Goal: Register for event/course

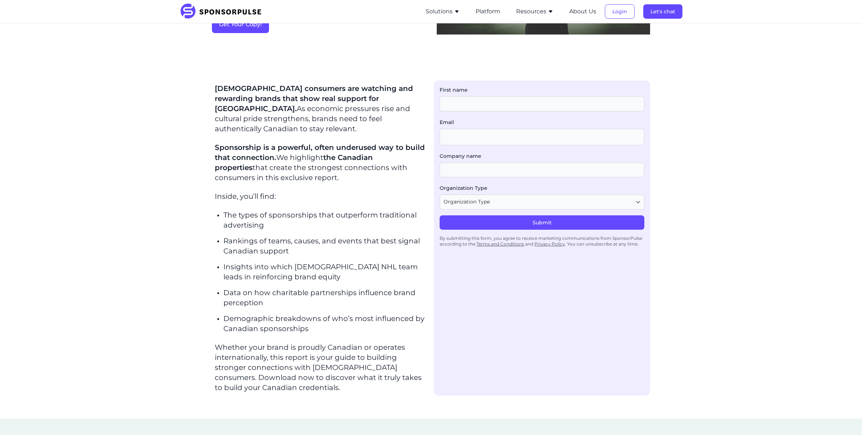
scroll to position [146, 0]
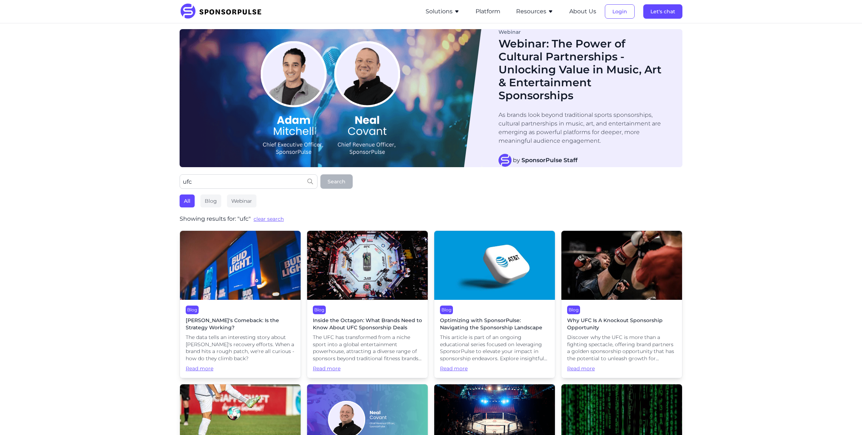
click at [575, 72] on h1 "Webinar: The Power of Cultural Partnerships - Unlocking Value in Music, Art & E…" at bounding box center [584, 69] width 170 height 65
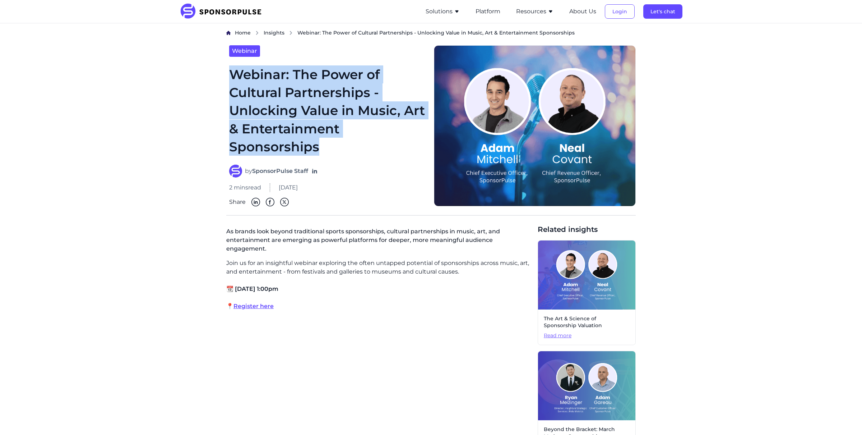
drag, startPoint x: 320, startPoint y: 143, endPoint x: 232, endPoint y: 70, distance: 114.3
click at [232, 70] on h1 "Webinar: The Power of Cultural Partnerships - Unlocking Value in Music, Art & E…" at bounding box center [327, 110] width 196 height 91
copy h1 "Webinar: The Power of Cultural Partnerships - Unlocking Value in Music, Art & E…"
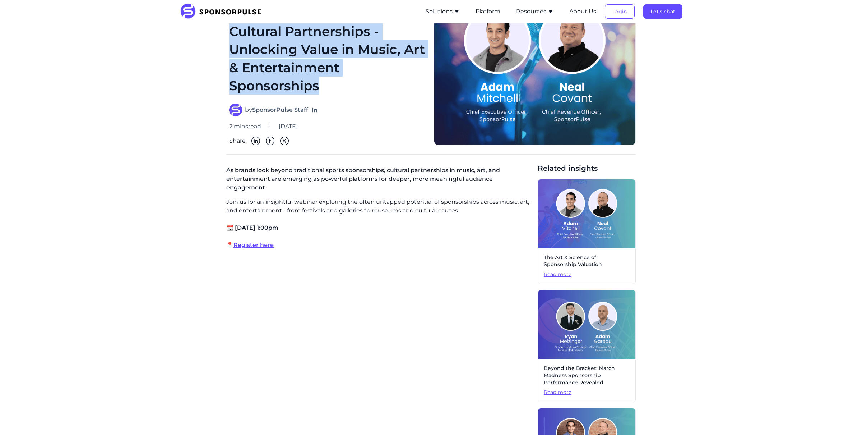
scroll to position [91, 0]
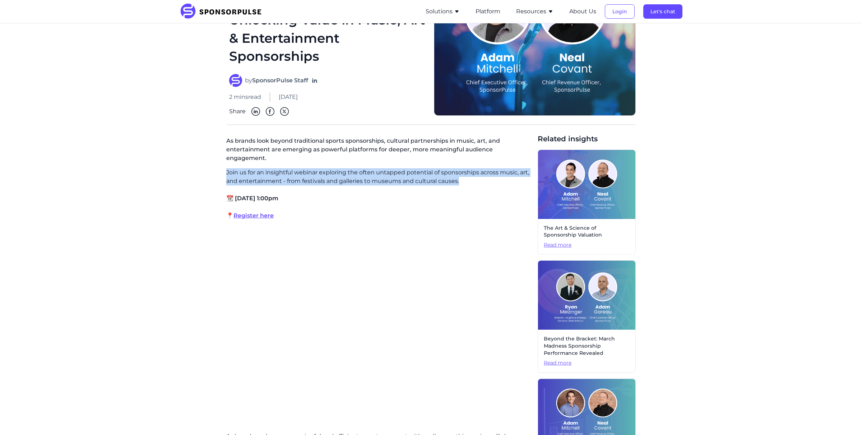
drag, startPoint x: 225, startPoint y: 163, endPoint x: 486, endPoint y: 172, distance: 261.4
click at [486, 172] on div "Home Insights Webinar: The Power of Cultural Partnerships - Unlocking Value in …" at bounding box center [431, 329] width 492 height 781
copy p "Join us for an insightful webinar exploring the often untapped potential of spo…"
click at [273, 211] on p "📍 Register here" at bounding box center [379, 215] width 306 height 9
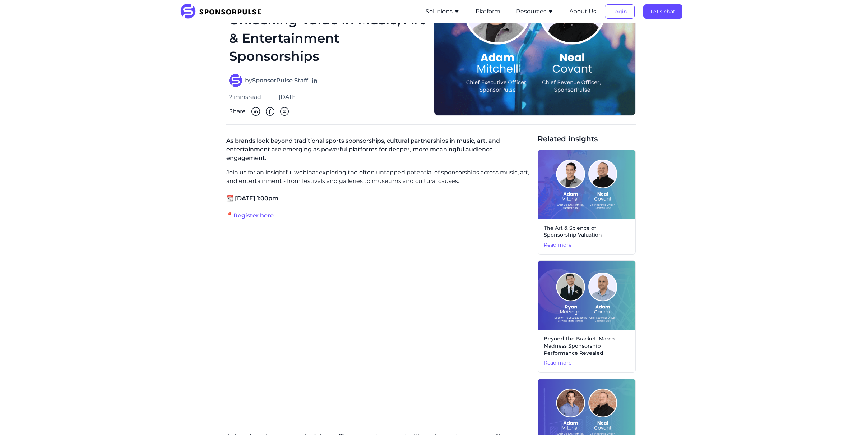
drag, startPoint x: 225, startPoint y: 140, endPoint x: 313, endPoint y: 185, distance: 99.2
click at [313, 186] on div "Home Insights Webinar: The Power of Cultural Partnerships - Unlocking Value in …" at bounding box center [431, 329] width 492 height 781
copy div "As brands look beyond traditional sports sponsorships, cultural partnerships in…"
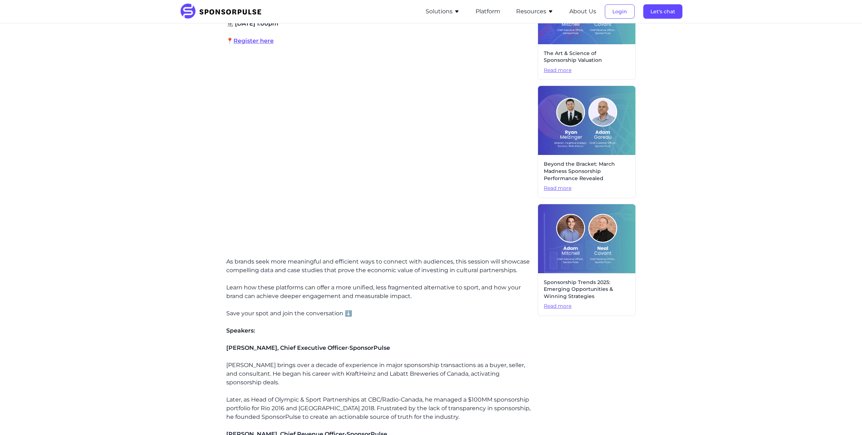
scroll to position [301, 0]
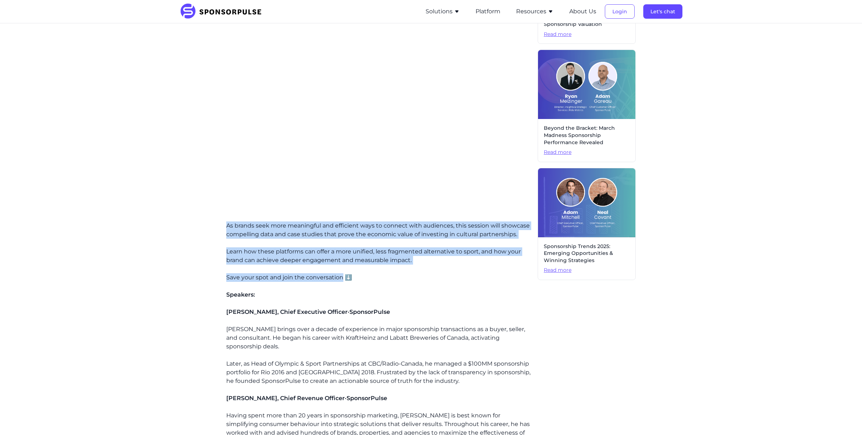
drag, startPoint x: 225, startPoint y: 218, endPoint x: 343, endPoint y: 269, distance: 128.1
click at [343, 269] on div "Home Insights Webinar: The Power of Cultural Partnerships - Unlocking Value in …" at bounding box center [431, 118] width 492 height 781
copy div "As brands seek more meaningful and efficient ways to connect with audiences, th…"
click at [257, 6] on img at bounding box center [223, 12] width 87 height 16
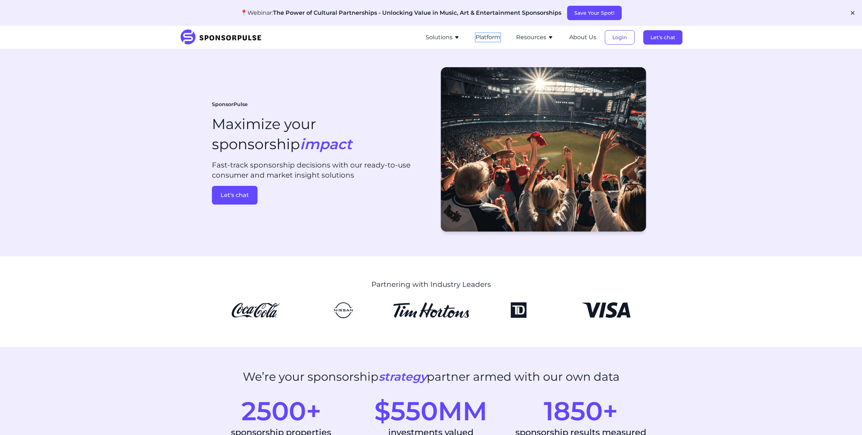
click at [494, 34] on button "Platform" at bounding box center [488, 37] width 25 height 9
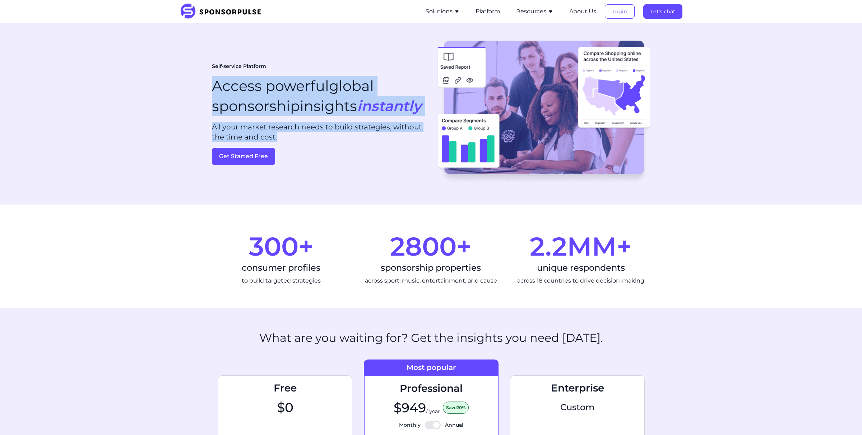
drag, startPoint x: 215, startPoint y: 74, endPoint x: 327, endPoint y: 148, distance: 134.5
click at [327, 148] on div "Self-service Platform Access powerful global sponsorship insights instantly All…" at bounding box center [318, 114] width 213 height 102
copy div "Access powerful global sponsorship insights instantly All your market research …"
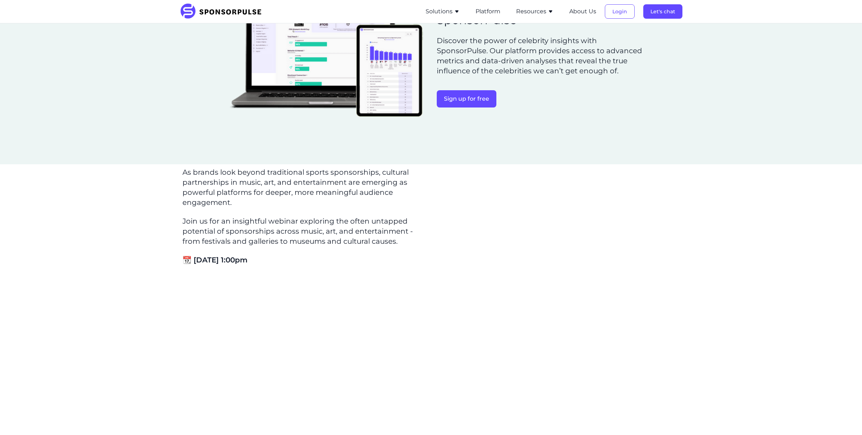
scroll to position [285, 0]
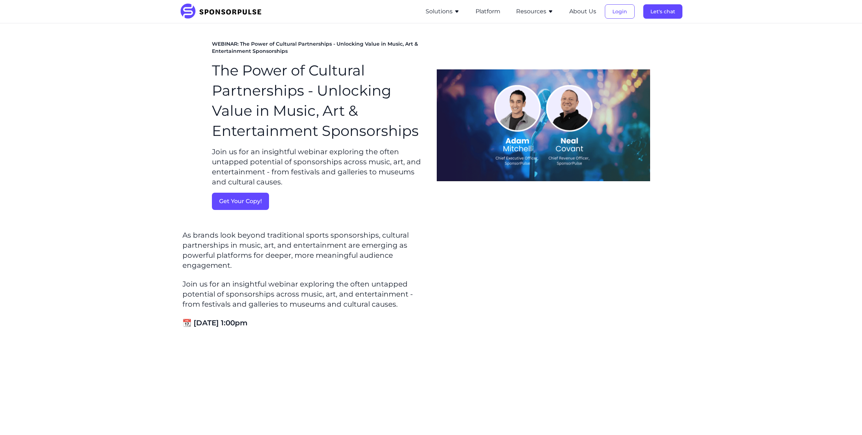
click at [324, 147] on p "Join us for an insightful webinar exploring the often untapped potential of spo…" at bounding box center [318, 167] width 213 height 40
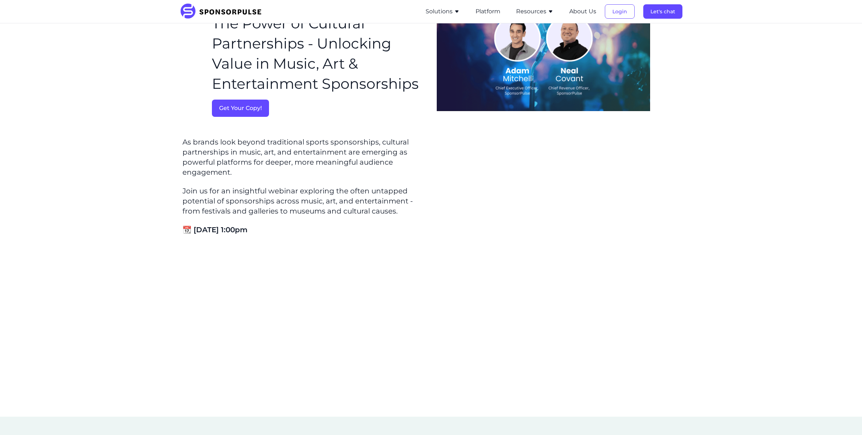
scroll to position [50, 0]
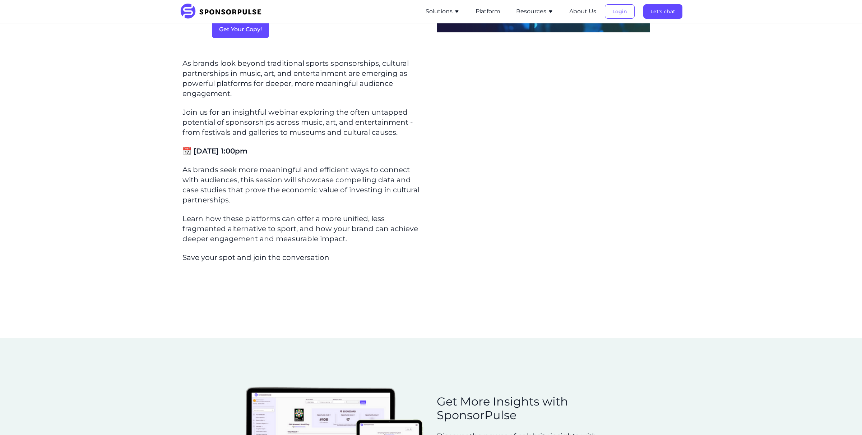
scroll to position [126, 0]
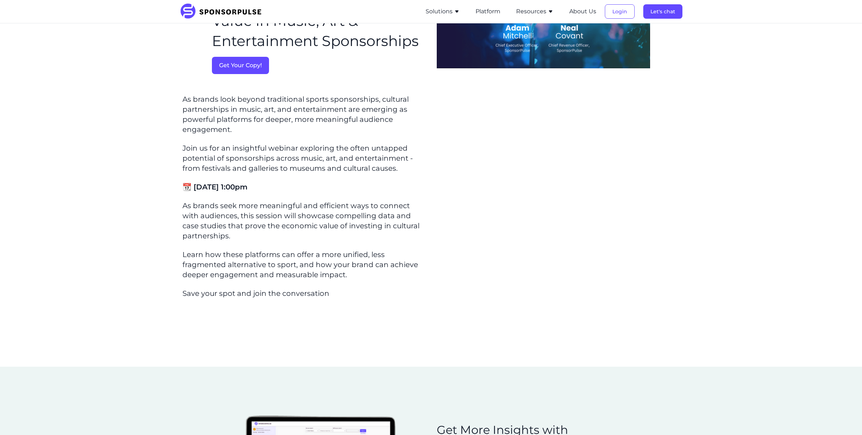
scroll to position [31, 0]
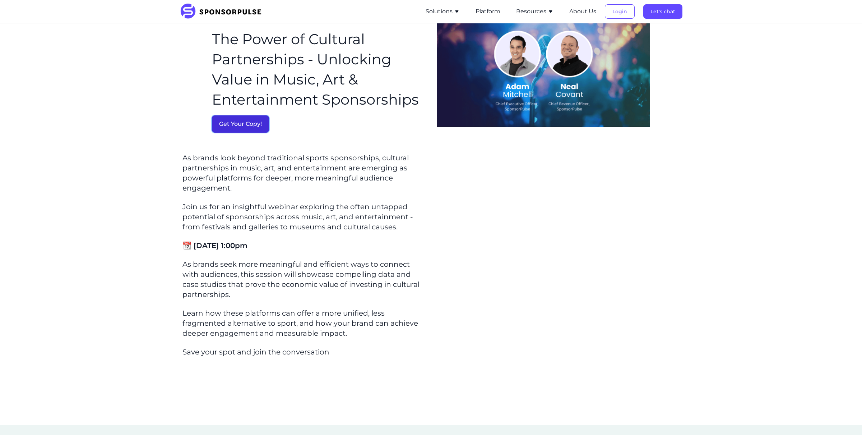
click at [225, 128] on button "Get Your Copy!" at bounding box center [240, 123] width 57 height 17
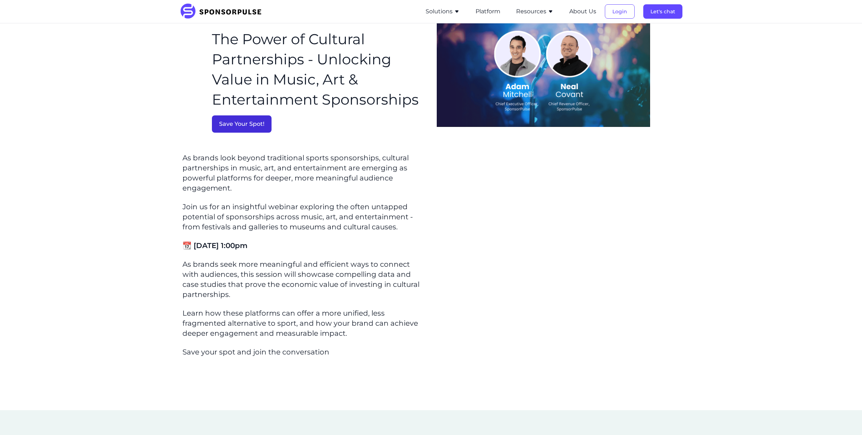
click at [247, 120] on button "Save Your Spot!" at bounding box center [242, 123] width 60 height 17
